Goal: Task Accomplishment & Management: Manage account settings

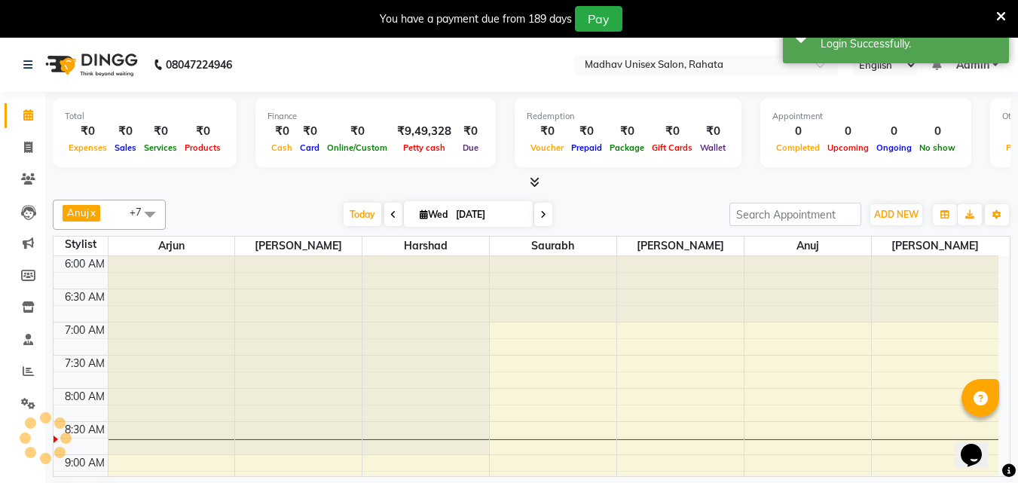
scroll to position [192, 0]
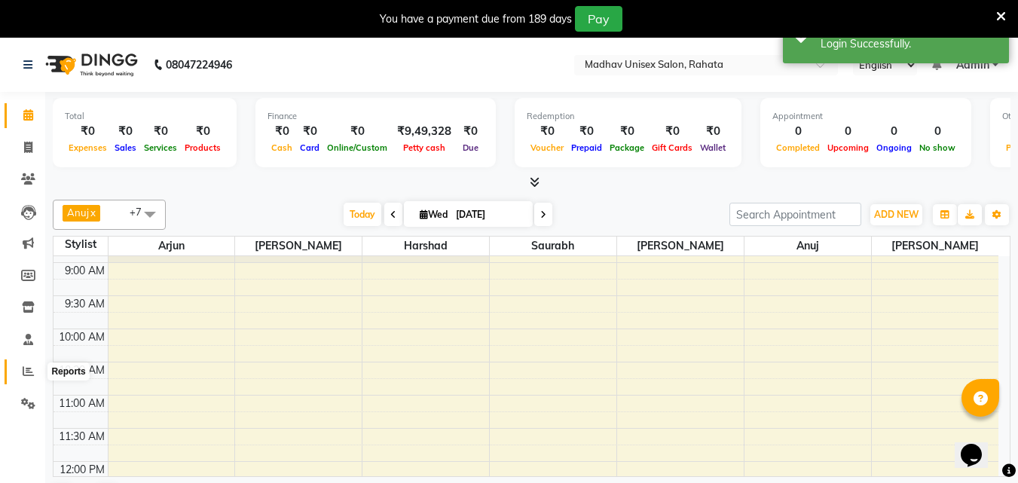
click at [30, 372] on icon at bounding box center [28, 370] width 11 height 11
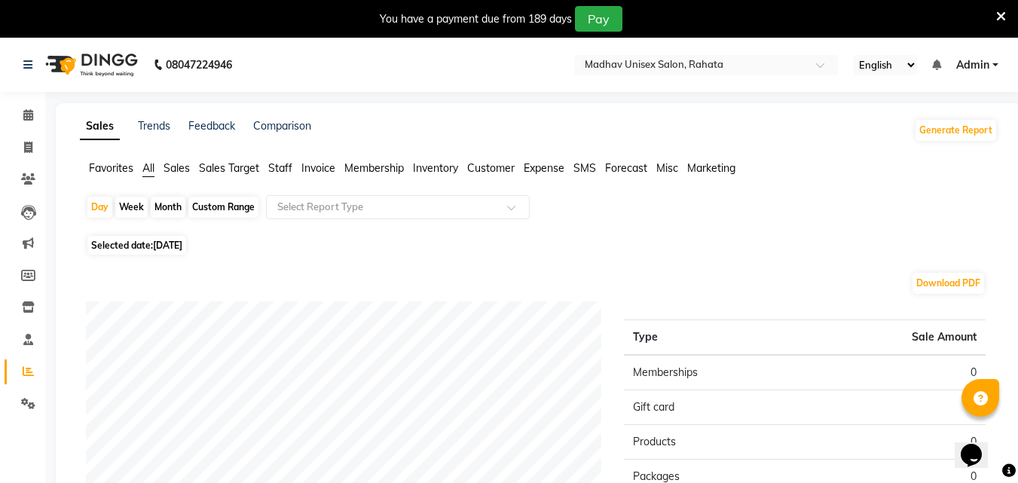
click at [225, 207] on div "Custom Range" at bounding box center [223, 207] width 70 height 21
select select "9"
select select "2025"
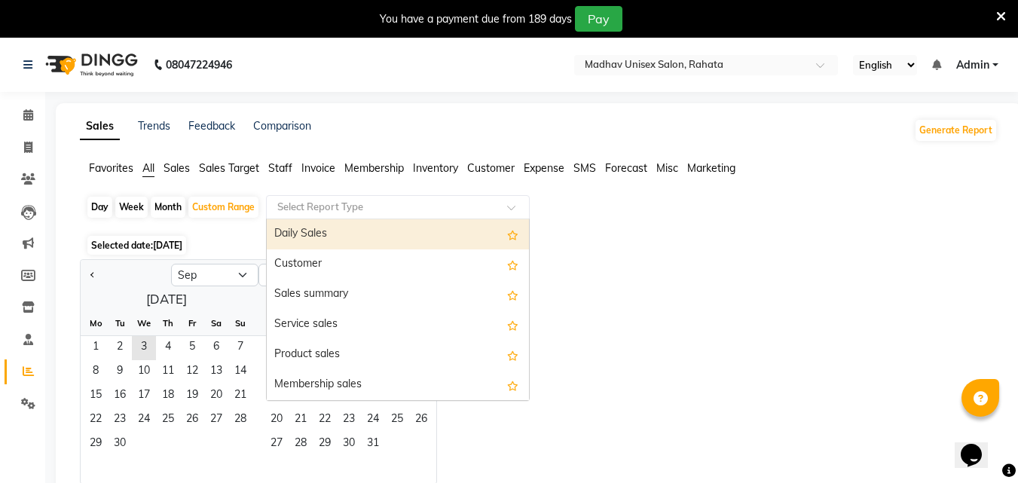
click at [340, 198] on div "Select Report Type" at bounding box center [398, 207] width 264 height 24
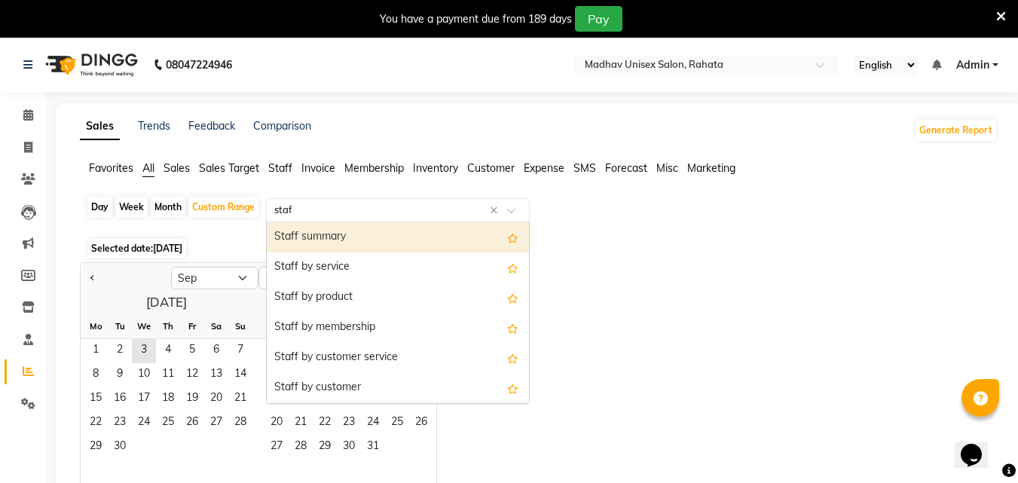
type input "staff"
click at [334, 246] on div "Staff summary" at bounding box center [398, 237] width 262 height 30
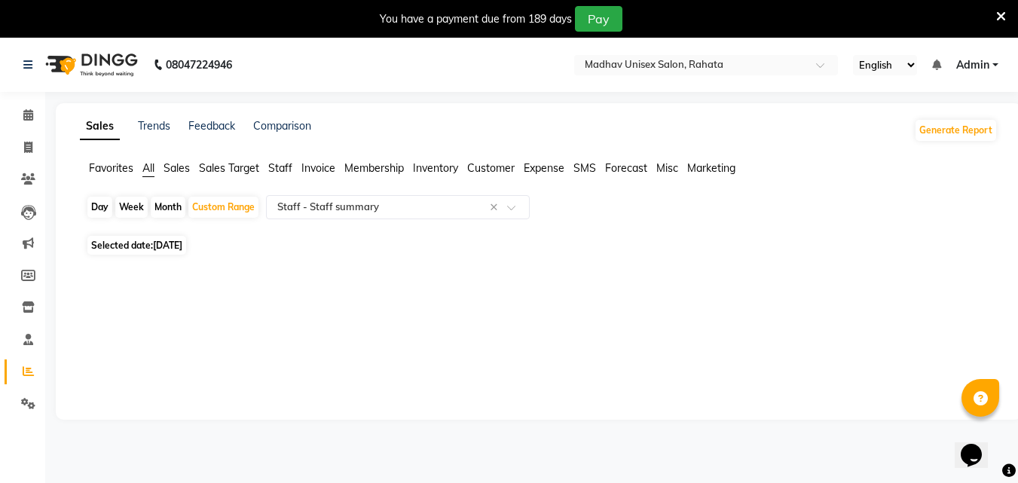
click at [179, 242] on span "[DATE]" at bounding box center [167, 245] width 29 height 11
select select "9"
select select "2025"
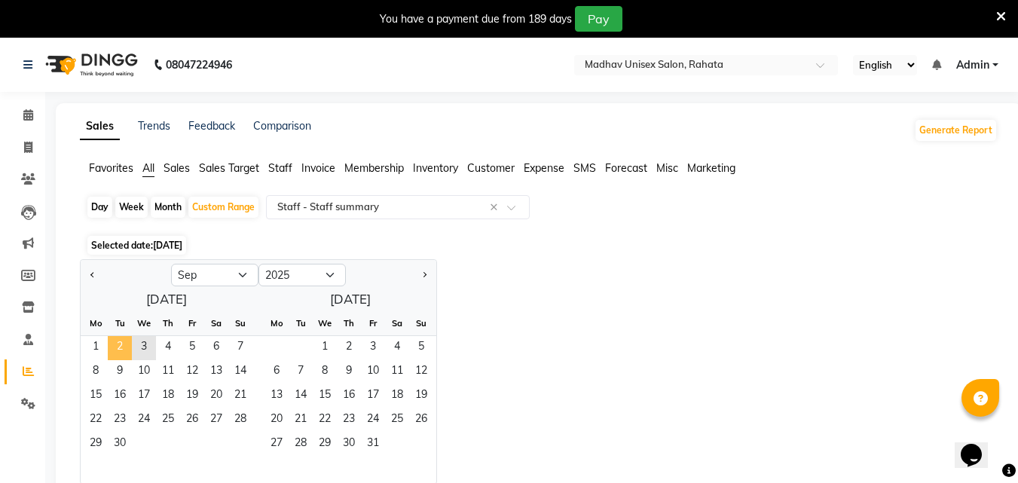
click at [127, 340] on span "2" at bounding box center [120, 348] width 24 height 24
click at [121, 353] on span "2" at bounding box center [120, 348] width 24 height 24
click at [99, 350] on span "1" at bounding box center [96, 348] width 24 height 24
click at [115, 344] on span "2" at bounding box center [120, 348] width 24 height 24
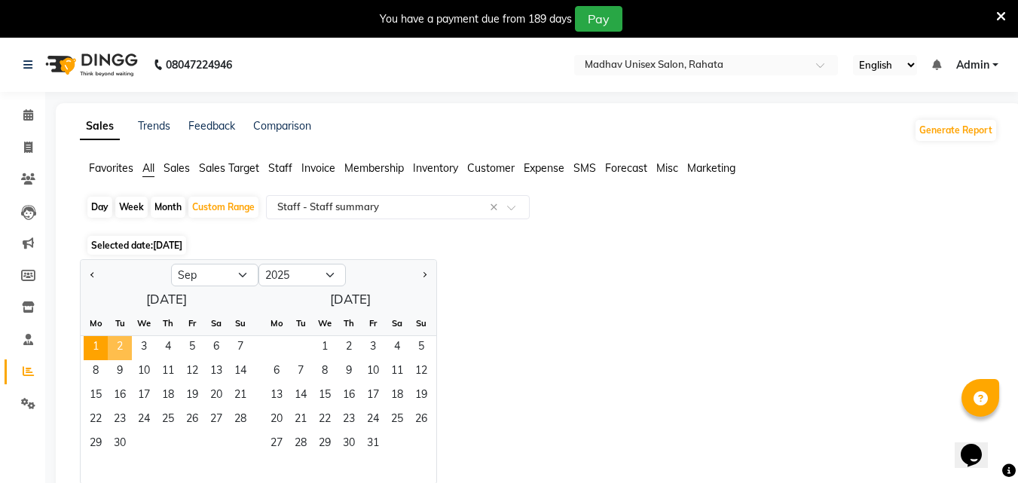
select select "full_report"
select select "csv"
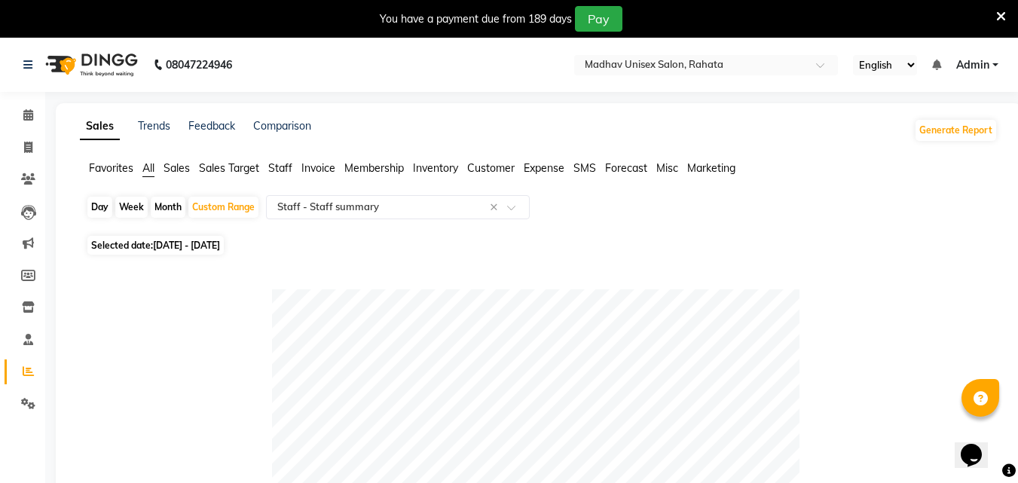
click at [167, 198] on div "Month" at bounding box center [168, 207] width 35 height 21
select select "9"
select select "2025"
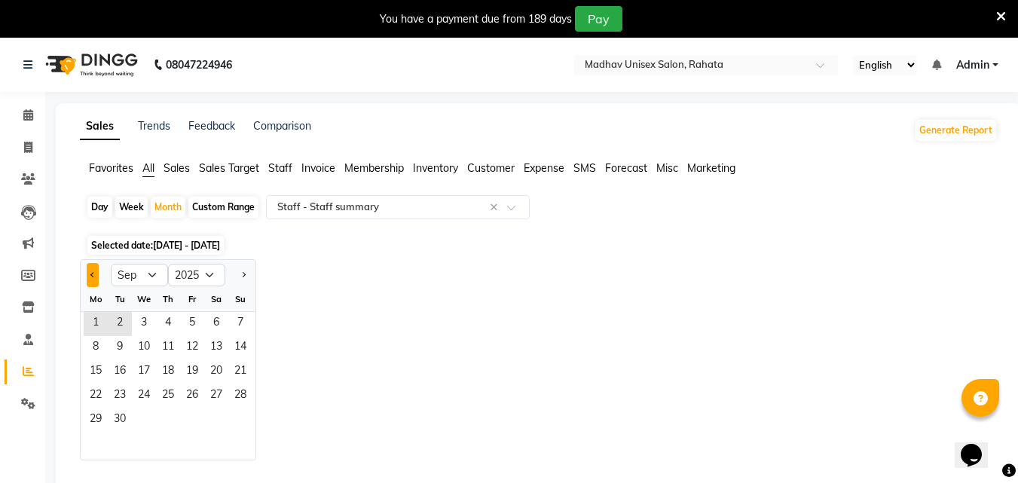
click at [91, 276] on span "Previous month" at bounding box center [92, 273] width 5 height 5
select select "8"
click at [198, 315] on span "1" at bounding box center [192, 324] width 24 height 24
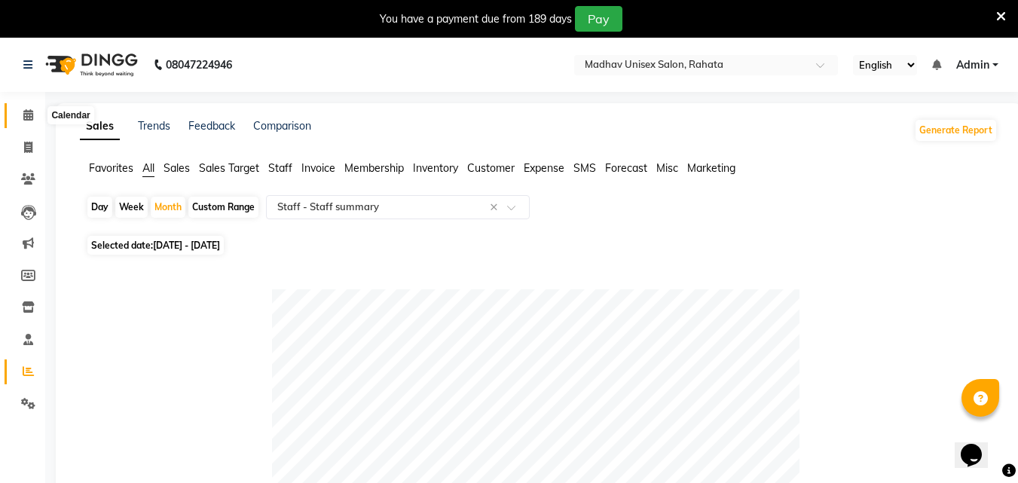
click at [29, 119] on icon at bounding box center [28, 114] width 10 height 11
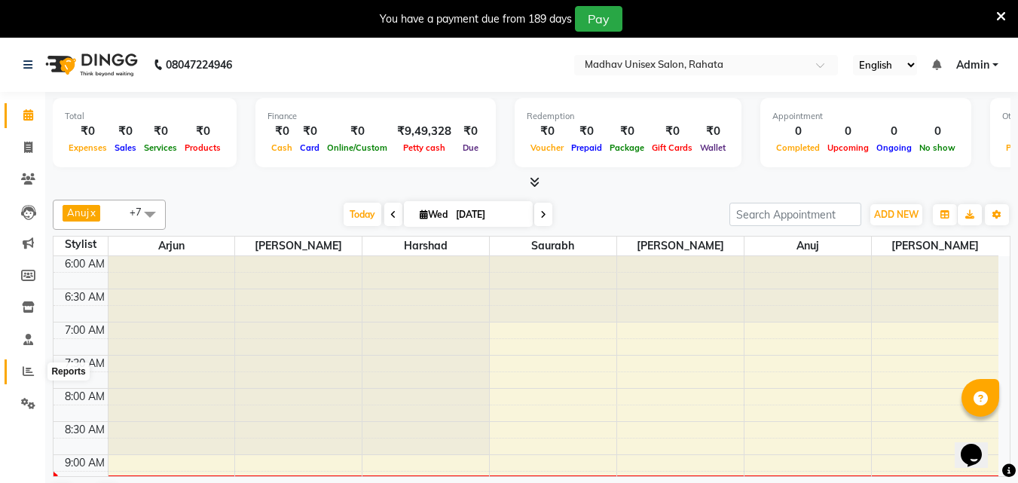
click at [19, 377] on span at bounding box center [28, 371] width 26 height 17
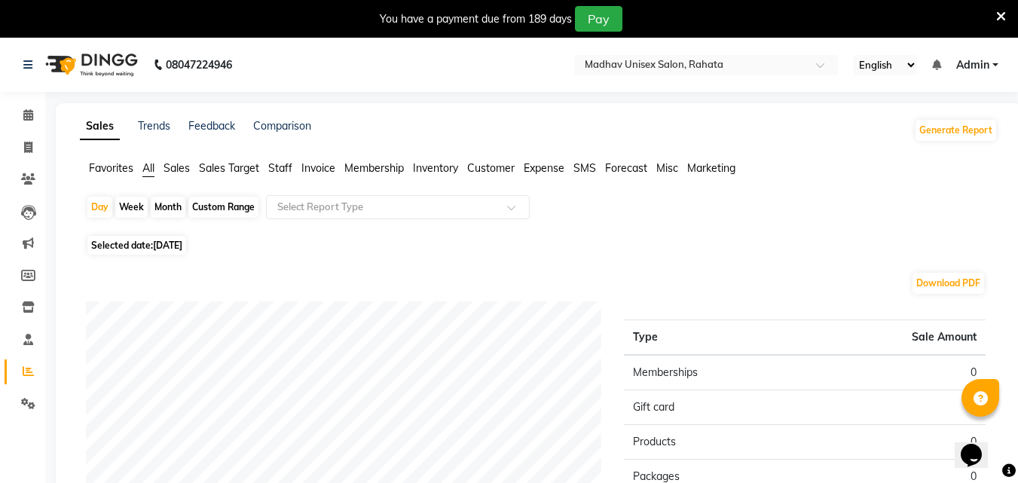
click at [203, 203] on div "Custom Range" at bounding box center [223, 207] width 70 height 21
select select "9"
select select "2025"
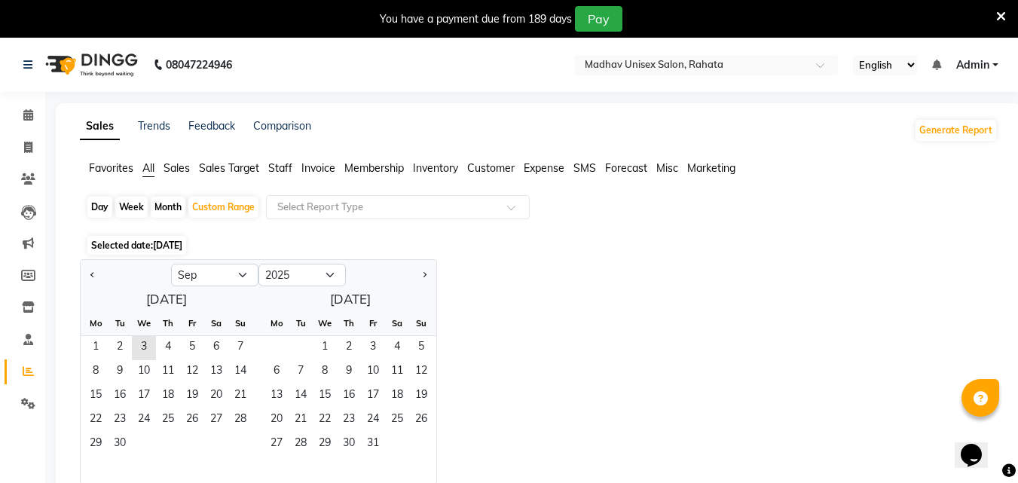
click at [655, 280] on div "Jan Feb Mar Apr May Jun [DATE] Aug Sep Oct Nov [DATE] 2016 2017 2018 2019 2020 …" at bounding box center [539, 371] width 918 height 225
click at [154, 206] on div "Month" at bounding box center [168, 207] width 35 height 21
select select "9"
select select "2025"
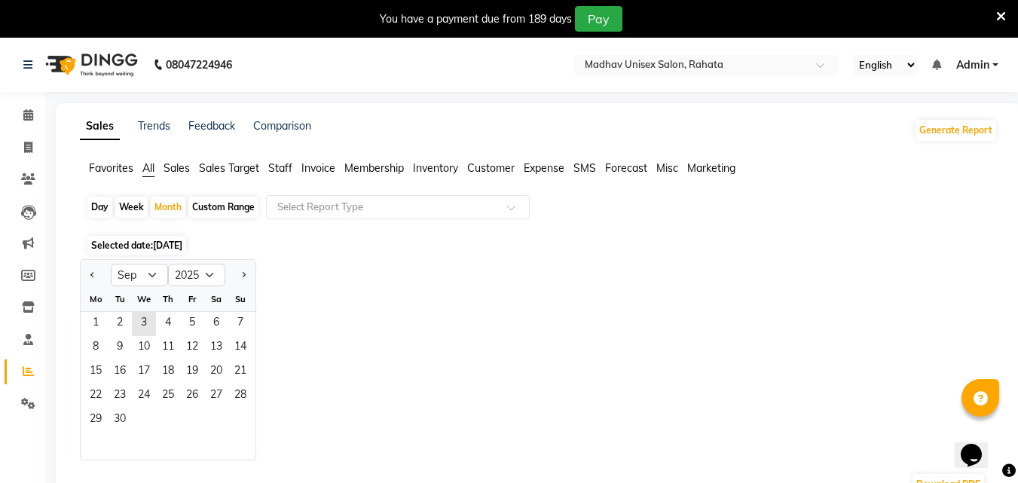
click at [85, 273] on div at bounding box center [96, 275] width 30 height 24
click at [91, 276] on span "Previous month" at bounding box center [92, 273] width 5 height 5
select select "8"
click at [197, 327] on span "1" at bounding box center [192, 324] width 24 height 24
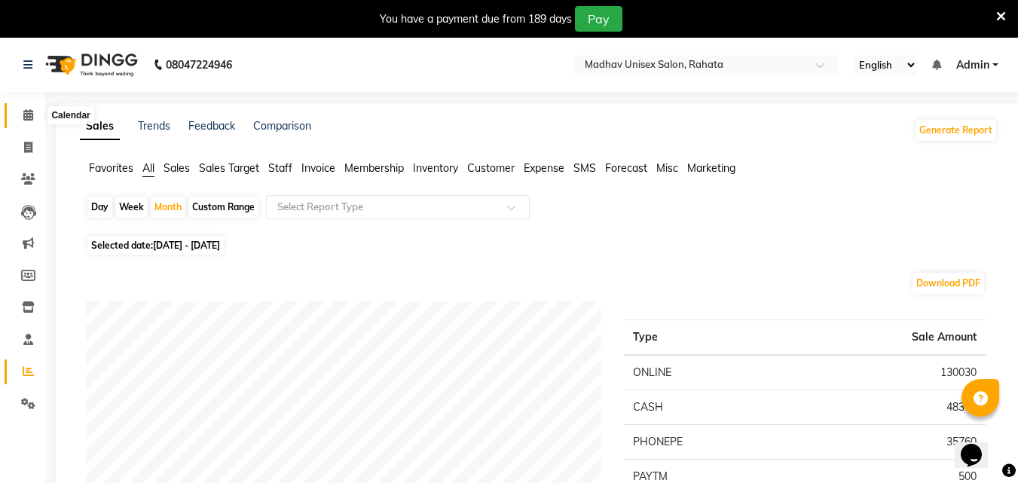
click at [33, 114] on icon at bounding box center [28, 114] width 10 height 11
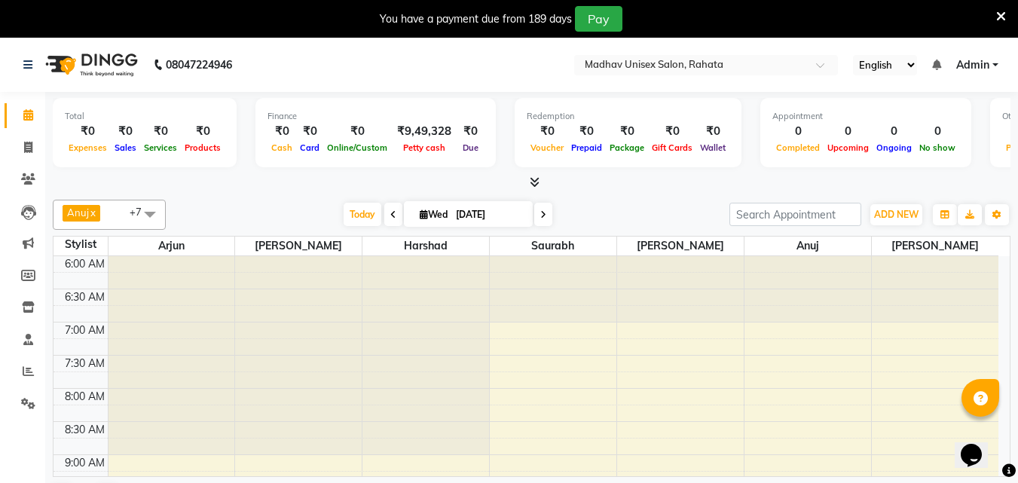
scroll to position [38, 0]
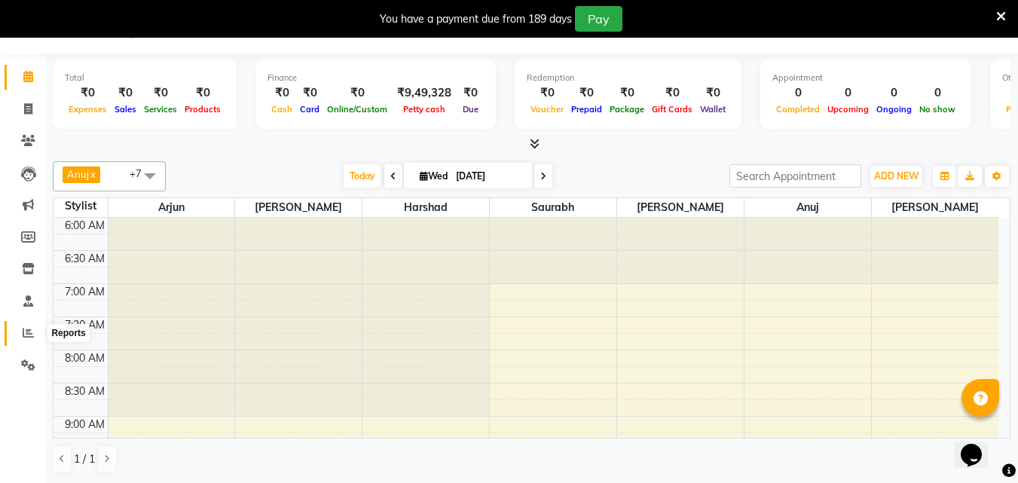
click at [33, 331] on icon at bounding box center [28, 332] width 11 height 11
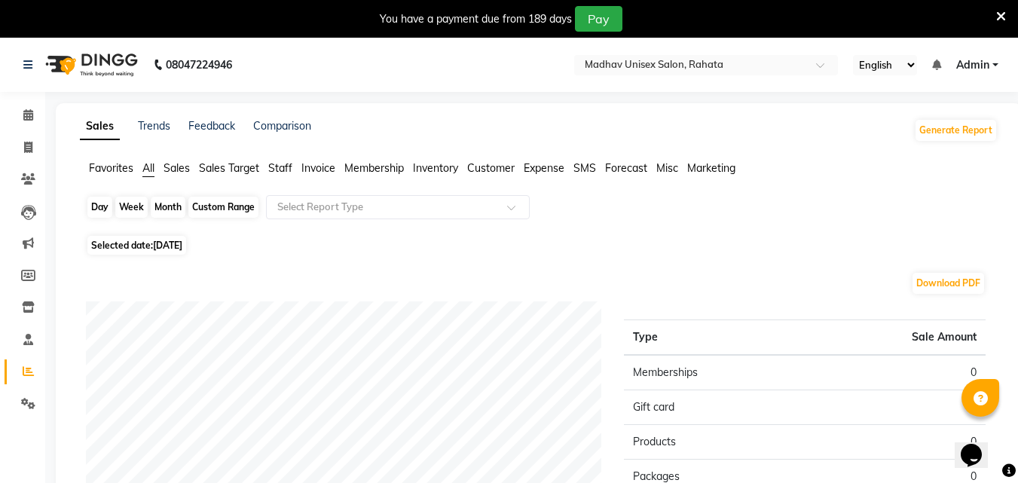
click at [109, 204] on div "Day" at bounding box center [99, 207] width 25 height 21
select select "9"
select select "2025"
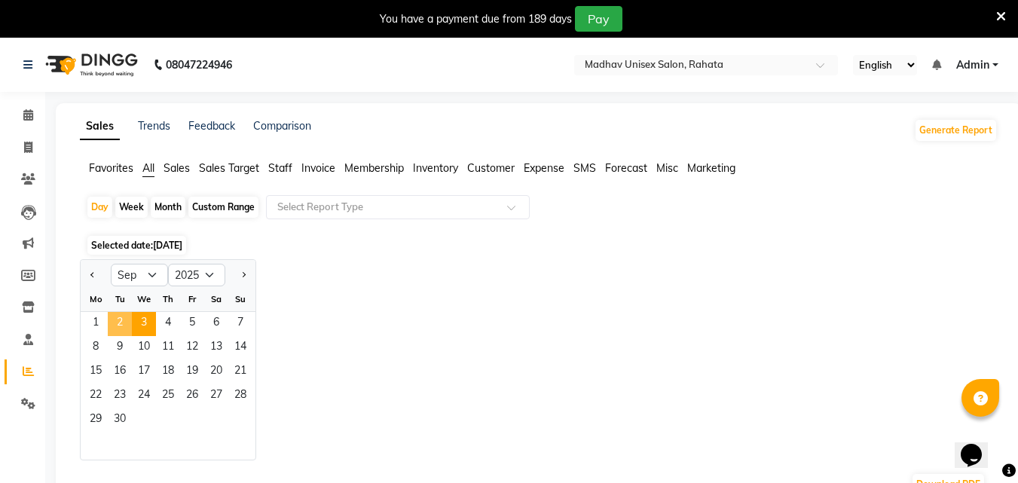
click at [126, 321] on span "2" at bounding box center [120, 324] width 24 height 24
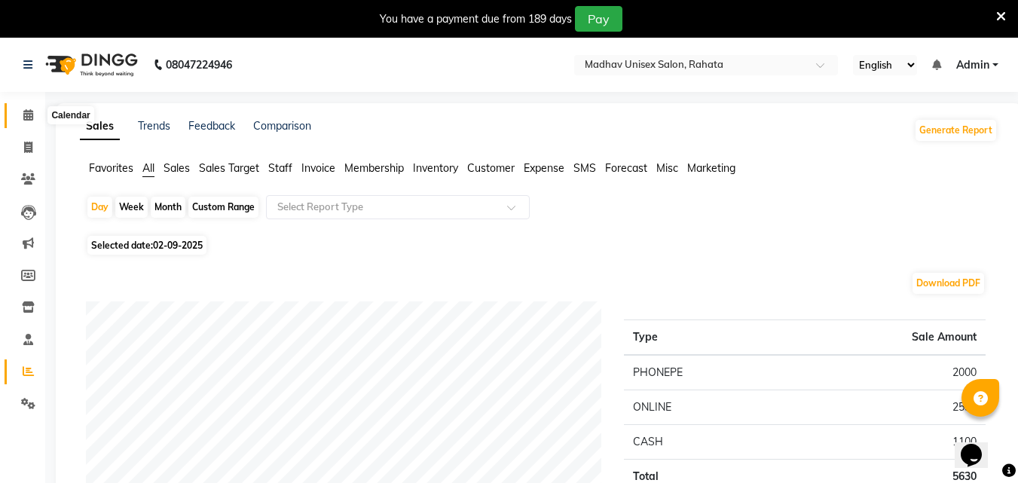
click at [21, 110] on span at bounding box center [28, 115] width 26 height 17
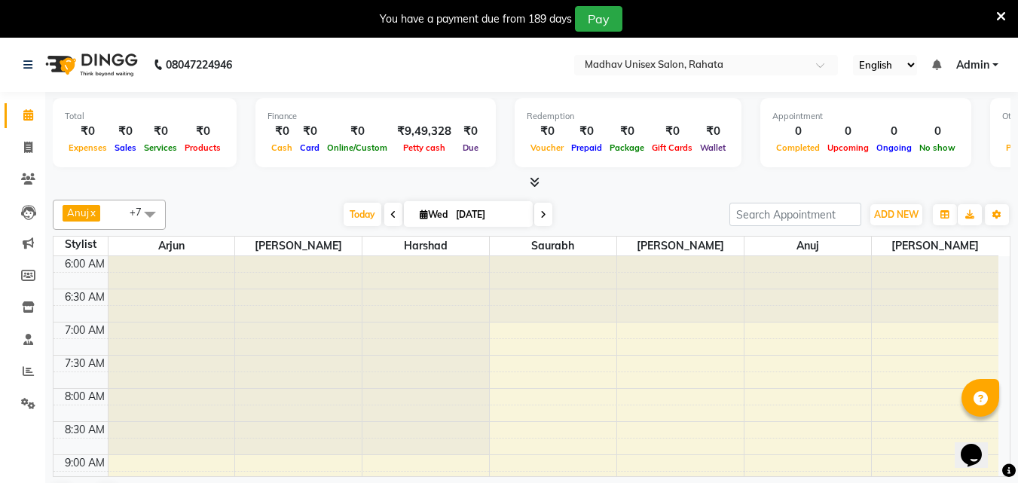
click at [404, 220] on span "[DATE]" at bounding box center [468, 214] width 129 height 26
click at [393, 209] on span at bounding box center [393, 214] width 18 height 23
type input "02-09-2025"
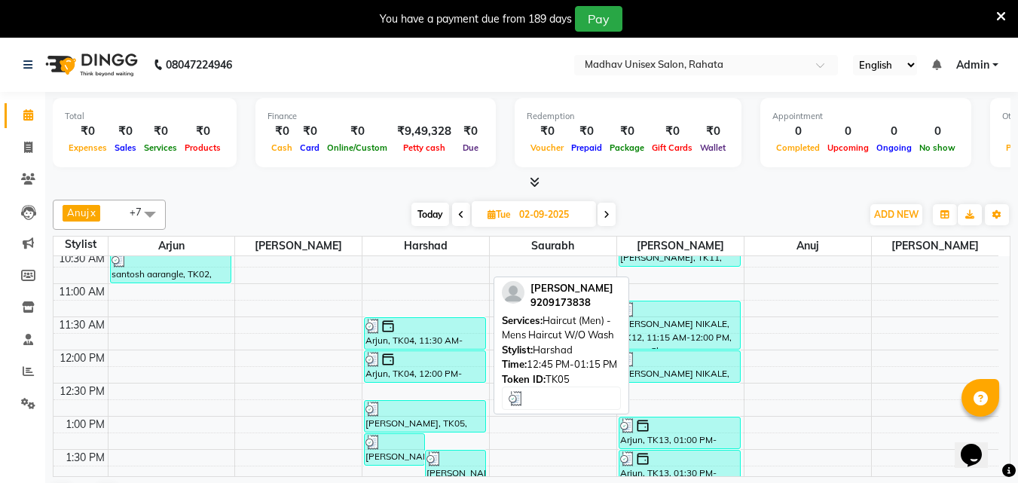
scroll to position [436, 0]
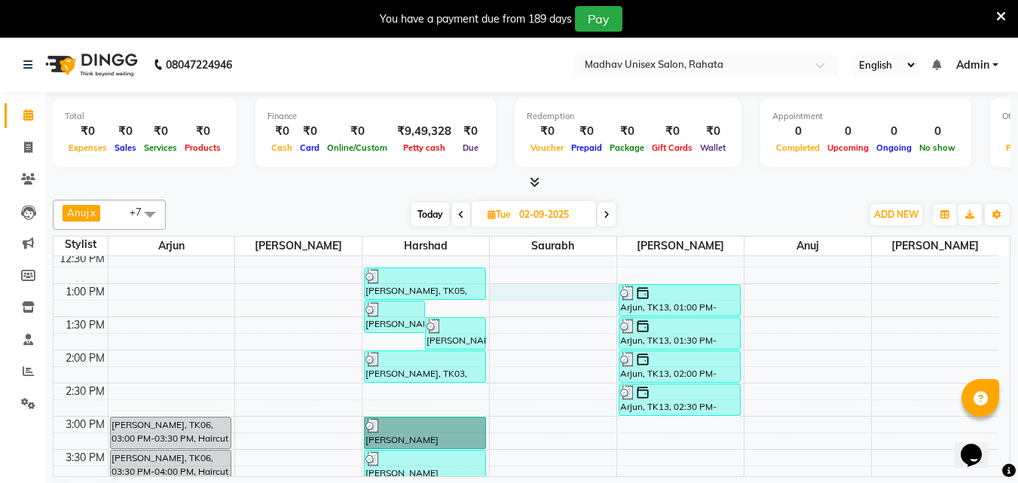
click at [557, 291] on div "6:00 AM 6:30 AM 7:00 AM 7:30 AM 8:00 AM 8:30 AM 9:00 AM 9:30 AM 10:00 AM 10:30 …" at bounding box center [525, 383] width 945 height 1126
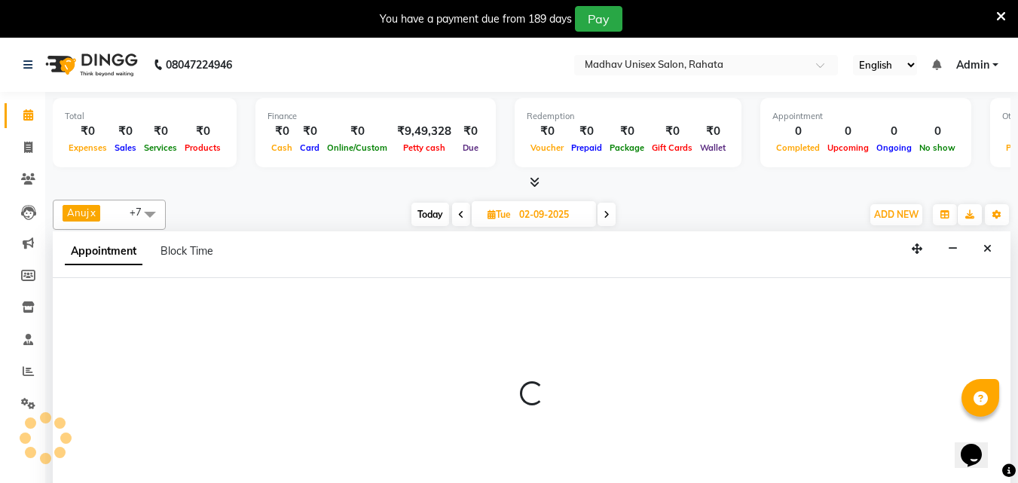
scroll to position [38, 0]
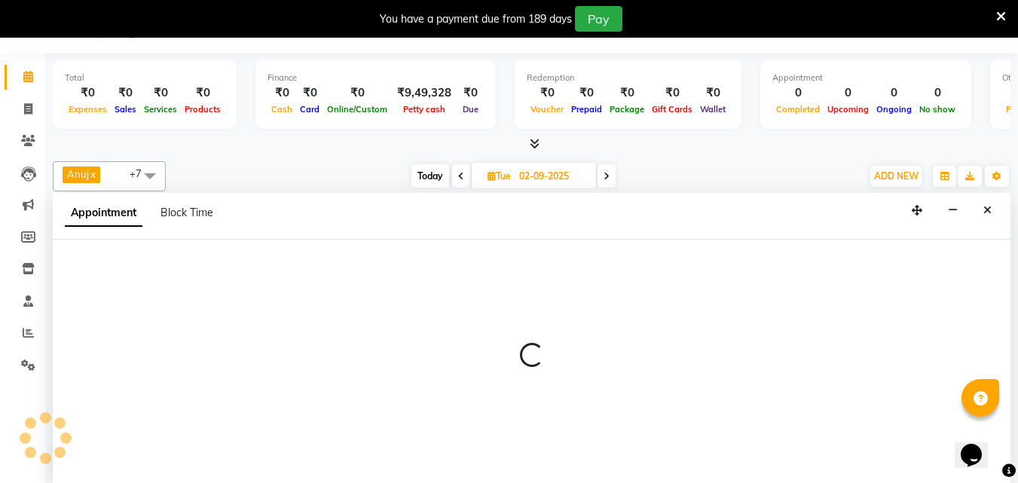
select select "31840"
select select "780"
select select "tentative"
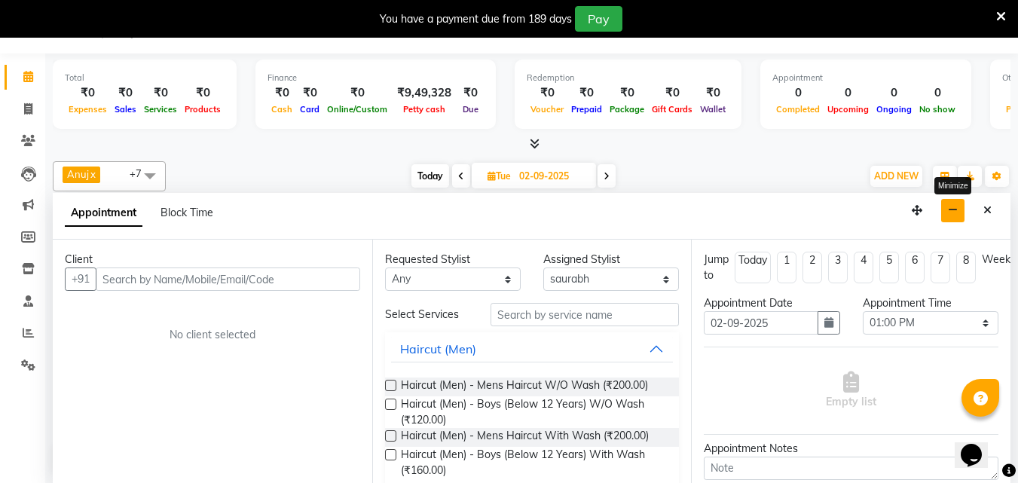
click at [943, 216] on button "button" at bounding box center [952, 210] width 23 height 23
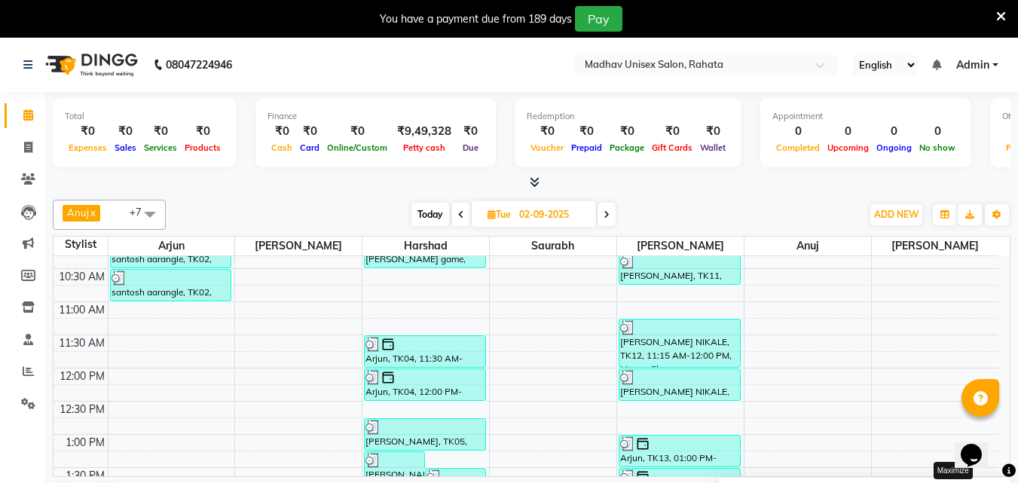
scroll to position [0, 0]
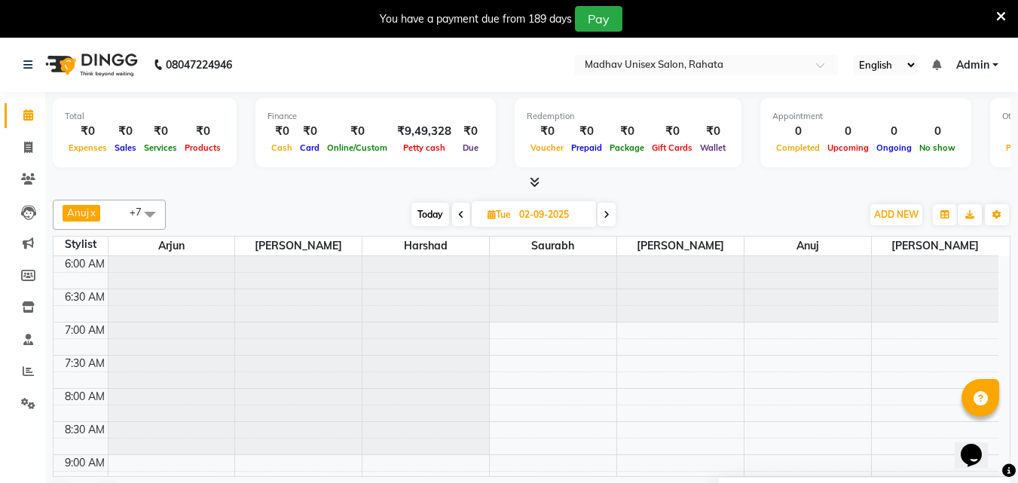
click at [608, 212] on icon at bounding box center [606, 214] width 6 height 9
type input "[DATE]"
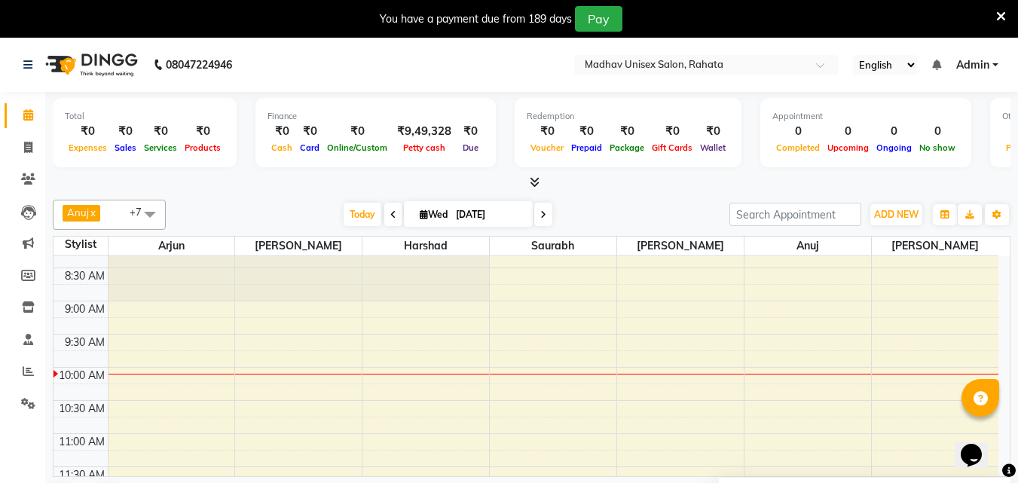
scroll to position [153, 0]
